Goal: Task Accomplishment & Management: Manage account settings

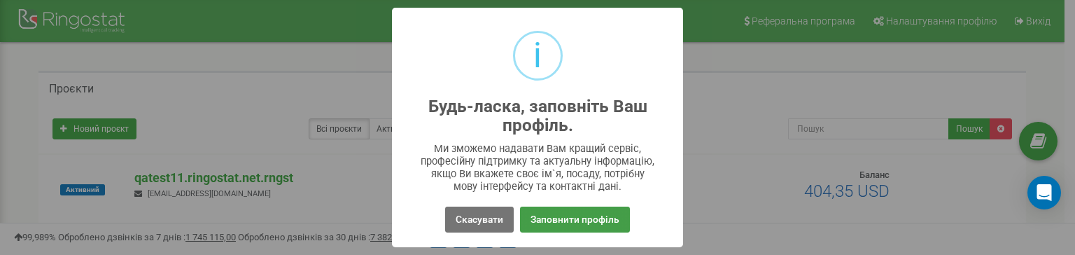
click at [537, 220] on button "Заповнити профіль" at bounding box center [575, 219] width 110 height 26
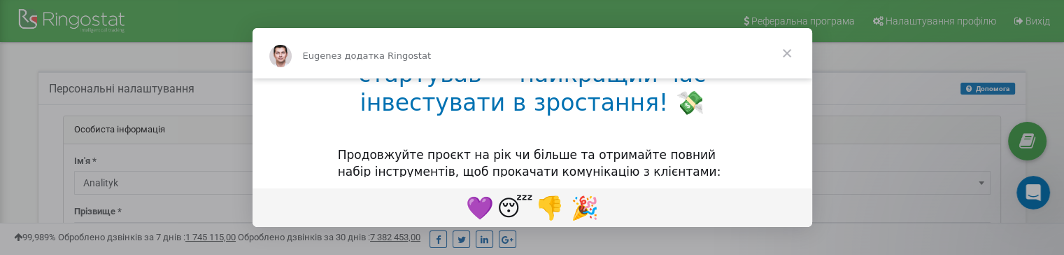
scroll to position [140, 0]
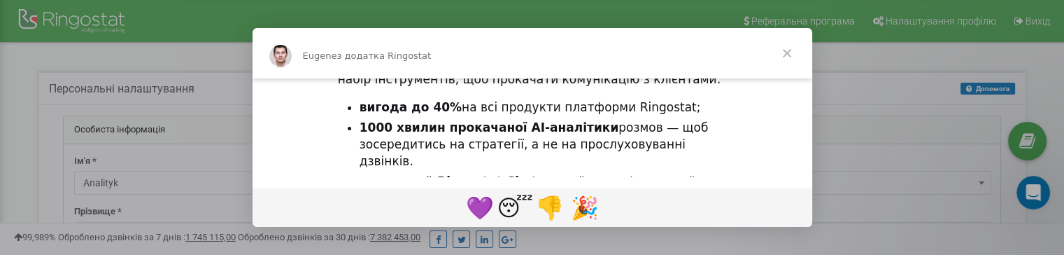
click at [784, 52] on span "Закрити" at bounding box center [787, 53] width 50 height 50
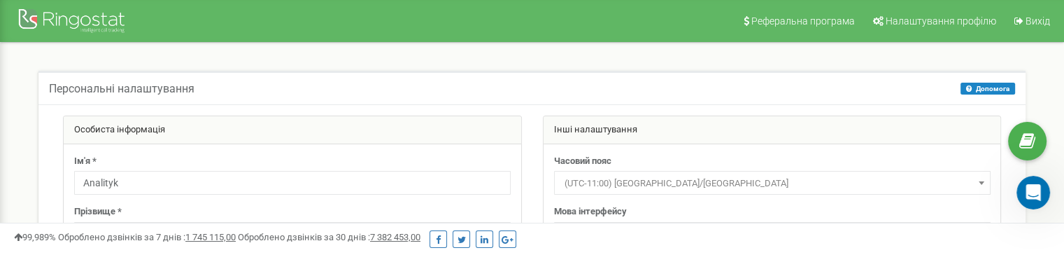
click at [695, 184] on span "(UTC-11:00) [GEOGRAPHIC_DATA]/[GEOGRAPHIC_DATA]" at bounding box center [772, 184] width 427 height 20
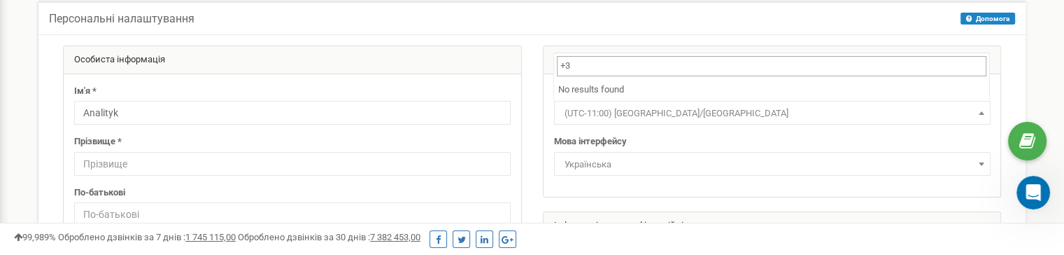
drag, startPoint x: 599, startPoint y: 71, endPoint x: 558, endPoint y: 70, distance: 41.3
click at [558, 70] on input "+3" at bounding box center [772, 66] width 430 height 20
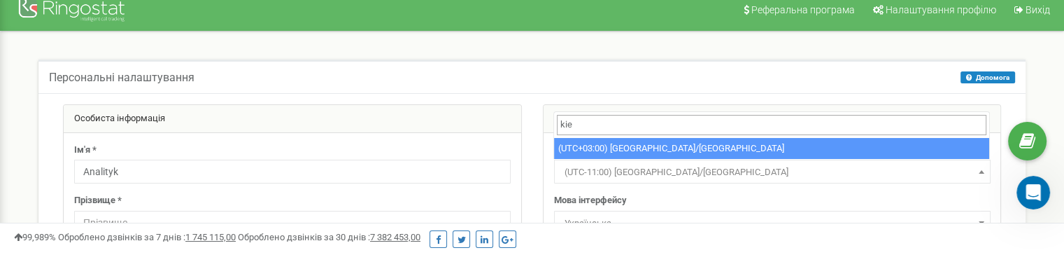
type input "kie"
select select "Europe/[GEOGRAPHIC_DATA]"
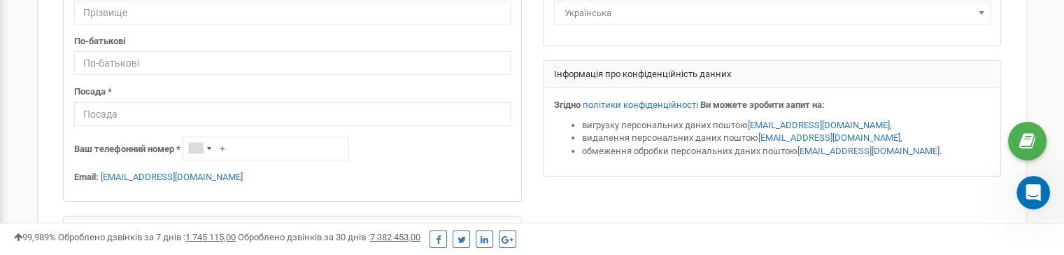
scroll to position [221, 0]
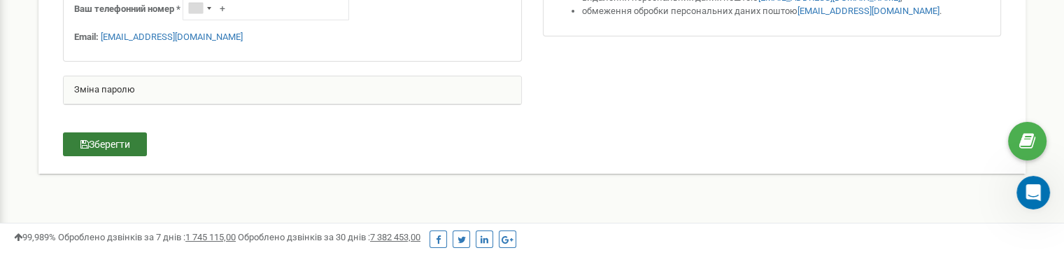
click at [136, 147] on button "Зберегти" at bounding box center [105, 144] width 84 height 24
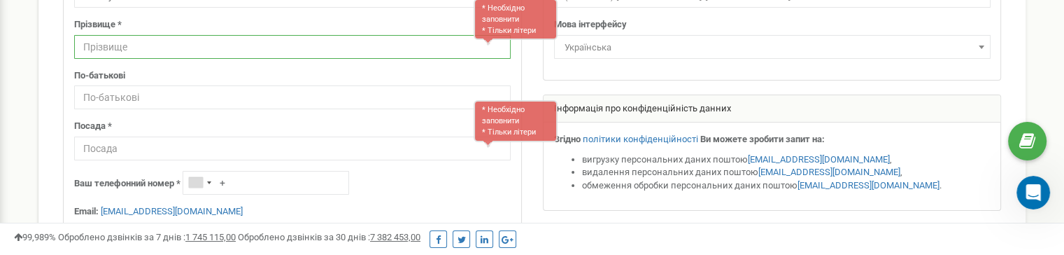
scroll to position [185, 0]
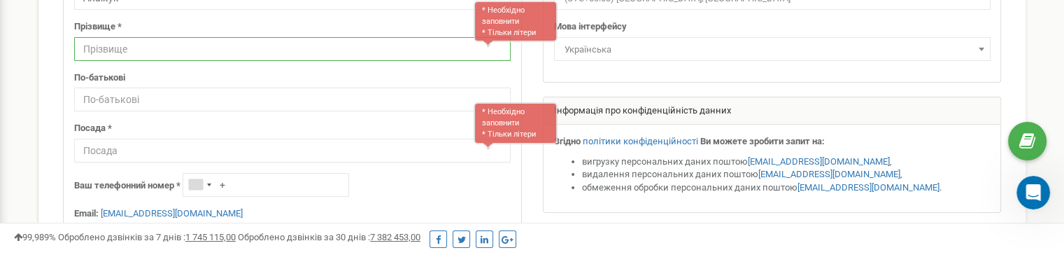
click at [208, 56] on input "text" at bounding box center [292, 49] width 437 height 24
click at [185, 48] on input "text" at bounding box center [292, 49] width 437 height 24
type input "Test"
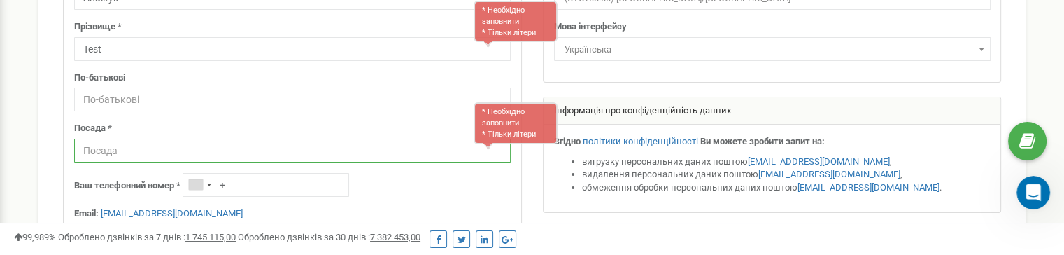
click at [180, 150] on input "text" at bounding box center [292, 151] width 437 height 24
type input "QA Engineer"
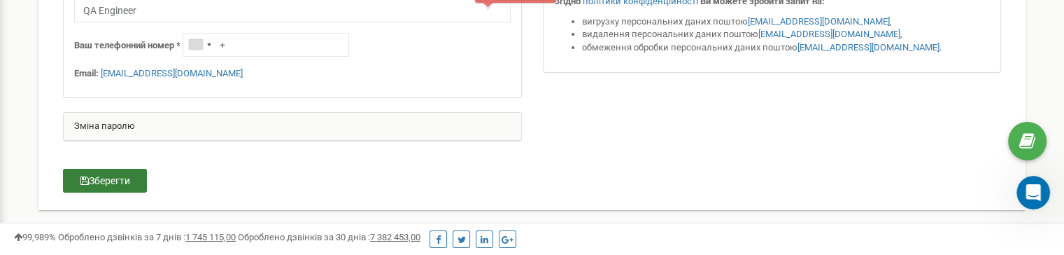
click at [116, 174] on button "Зберегти" at bounding box center [105, 181] width 84 height 24
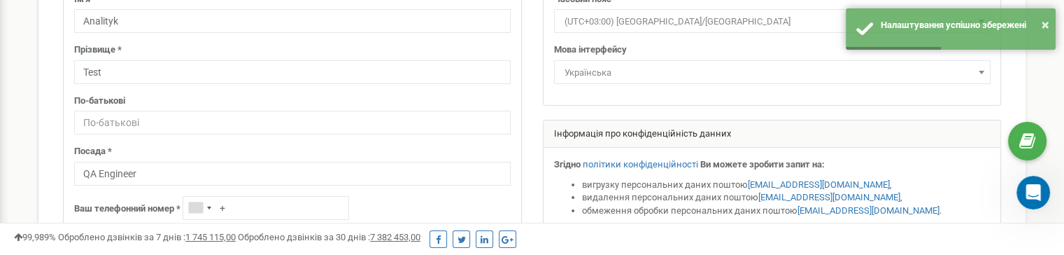
scroll to position [0, 0]
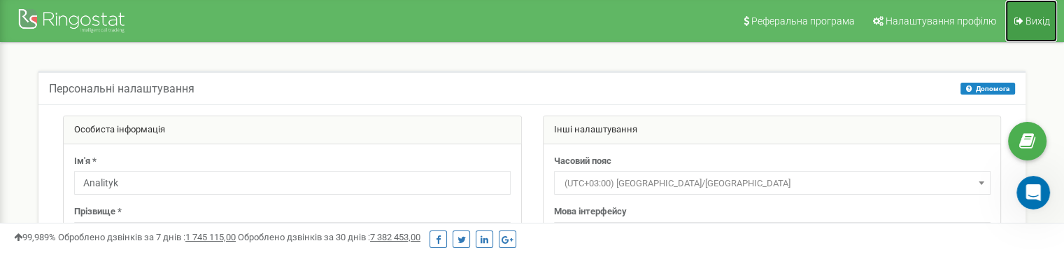
click at [1024, 17] on link "Вихід" at bounding box center [1032, 21] width 52 height 42
